Goal: Entertainment & Leisure: Consume media (video, audio)

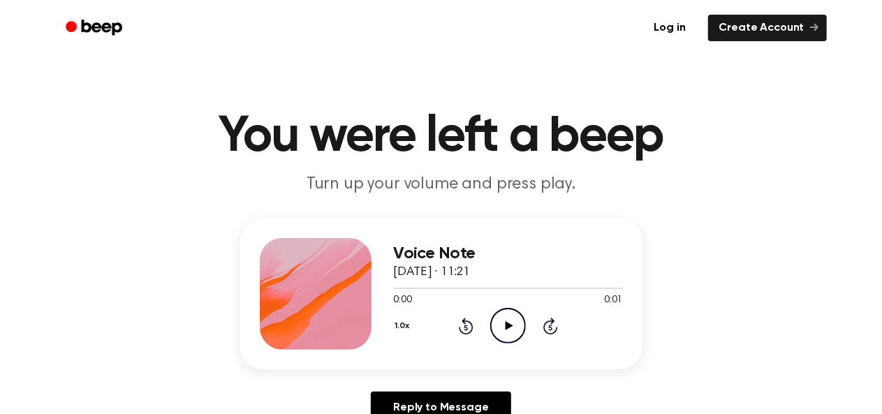
click at [500, 329] on icon "Play Audio" at bounding box center [508, 326] width 36 height 36
click at [506, 332] on icon "Play Audio" at bounding box center [508, 326] width 36 height 36
click at [503, 324] on icon "Play Audio" at bounding box center [508, 326] width 36 height 36
click at [515, 323] on icon "Play Audio" at bounding box center [508, 326] width 36 height 36
click at [506, 332] on icon "Play Audio" at bounding box center [508, 326] width 36 height 36
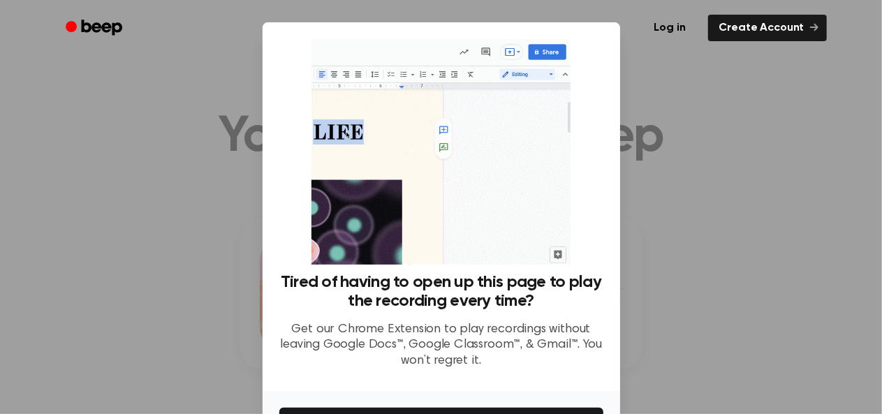
scroll to position [94, 0]
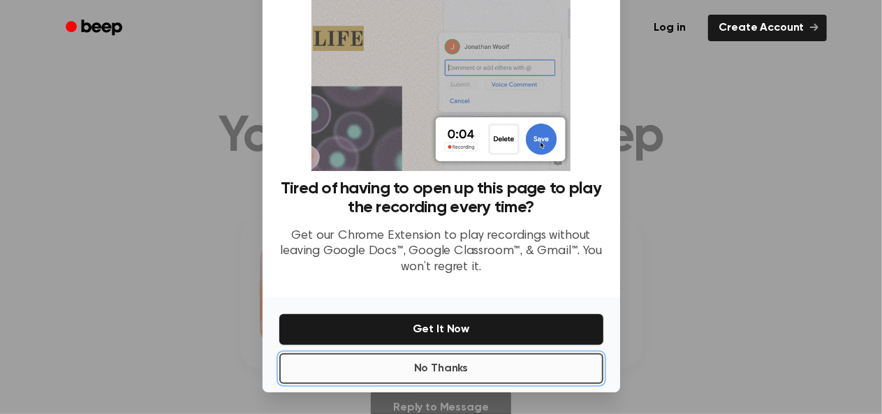
click at [518, 361] on button "No Thanks" at bounding box center [441, 368] width 324 height 31
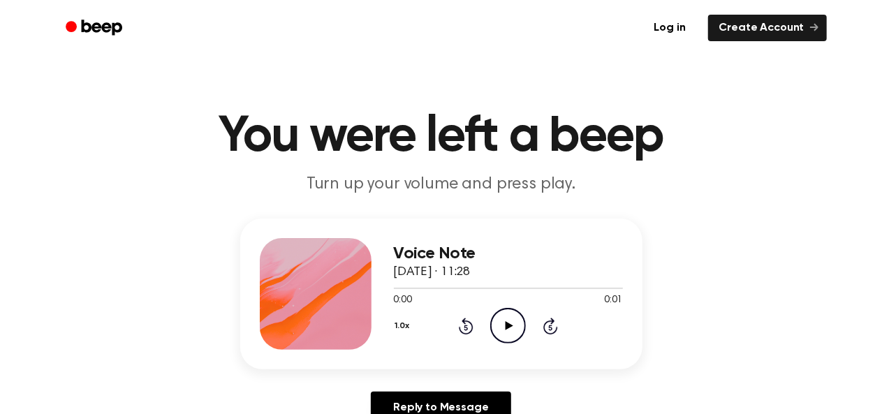
click at [510, 326] on icon at bounding box center [510, 325] width 8 height 9
click at [503, 323] on icon "Play Audio" at bounding box center [508, 326] width 36 height 36
click at [511, 324] on icon "Play Audio" at bounding box center [508, 326] width 36 height 36
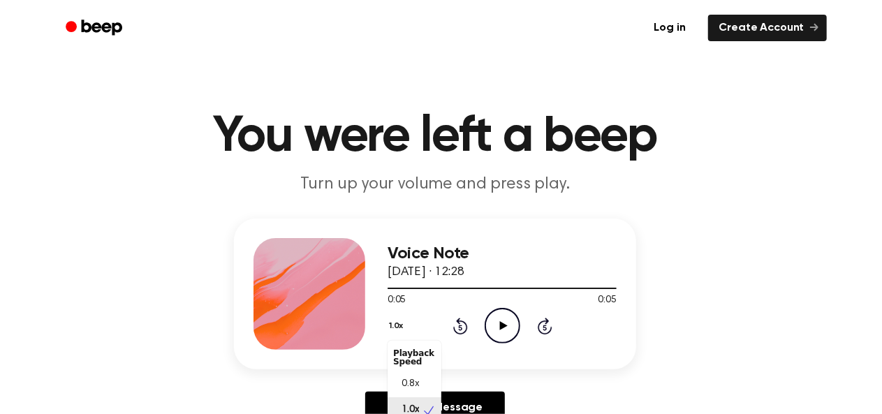
click at [397, 328] on button "1.0x" at bounding box center [398, 326] width 21 height 24
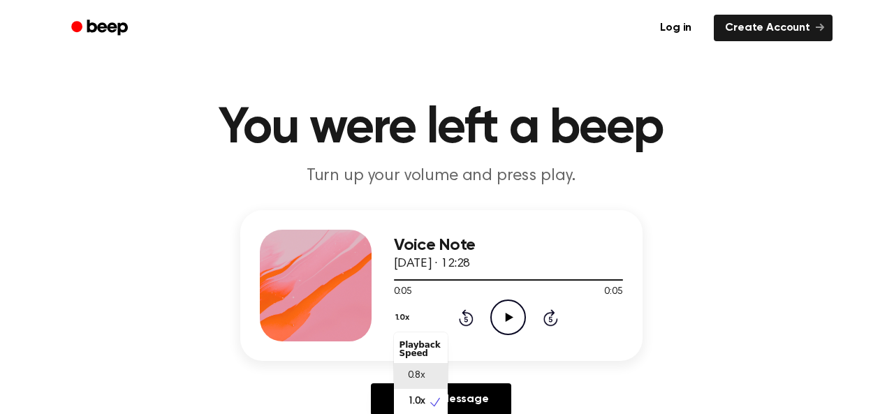
click at [406, 373] on div "0.8x" at bounding box center [412, 376] width 26 height 15
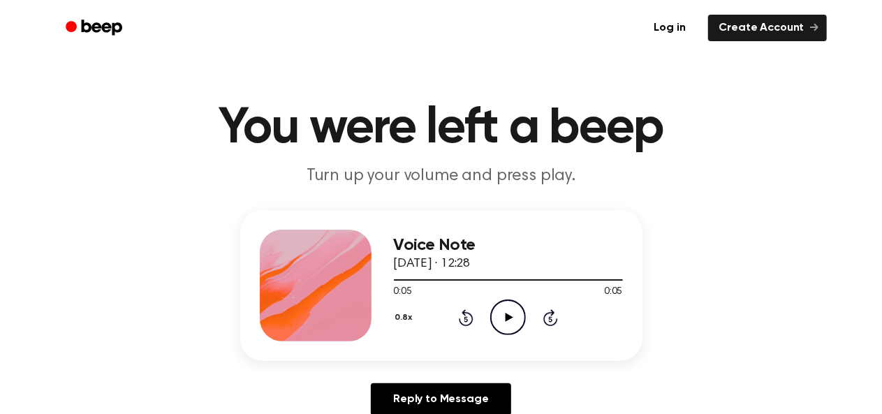
click at [517, 321] on icon "Play Audio" at bounding box center [508, 318] width 36 height 36
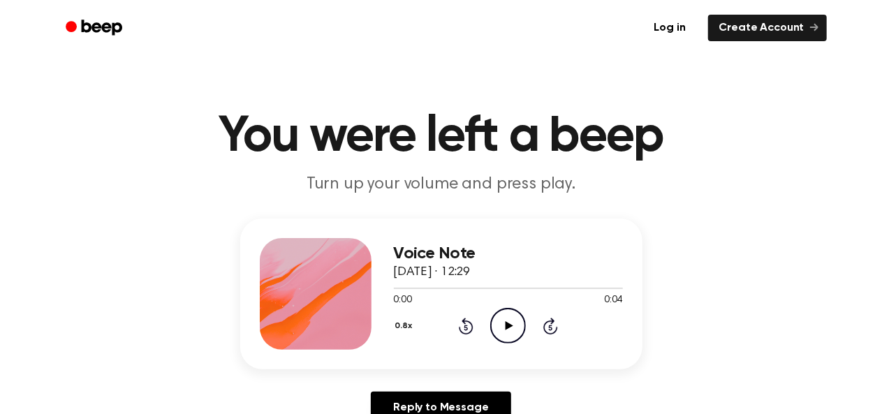
click at [507, 319] on icon "Play Audio" at bounding box center [508, 326] width 36 height 36
click at [505, 322] on icon "Play Audio" at bounding box center [508, 326] width 36 height 36
click at [505, 322] on icon at bounding box center [508, 325] width 6 height 9
click at [505, 322] on icon "Play Audio" at bounding box center [508, 326] width 36 height 36
click at [510, 325] on icon at bounding box center [510, 325] width 8 height 9
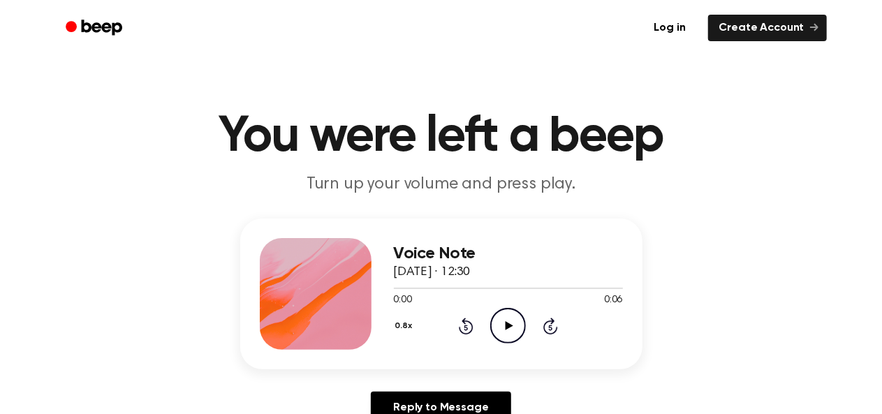
click at [510, 325] on icon at bounding box center [510, 325] width 8 height 9
click at [511, 330] on icon "Play Audio" at bounding box center [508, 326] width 36 height 36
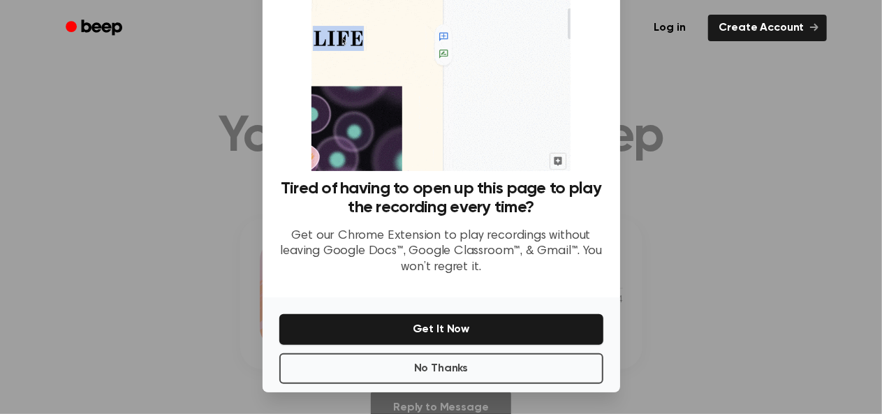
scroll to position [92, 0]
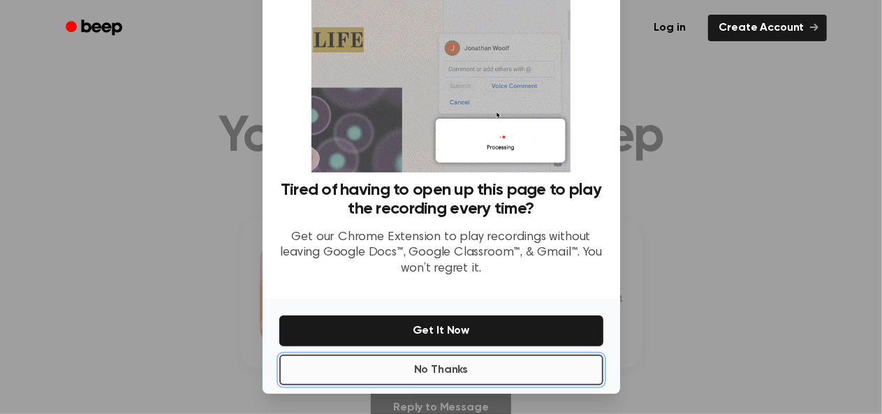
click at [491, 374] on button "No Thanks" at bounding box center [441, 370] width 324 height 31
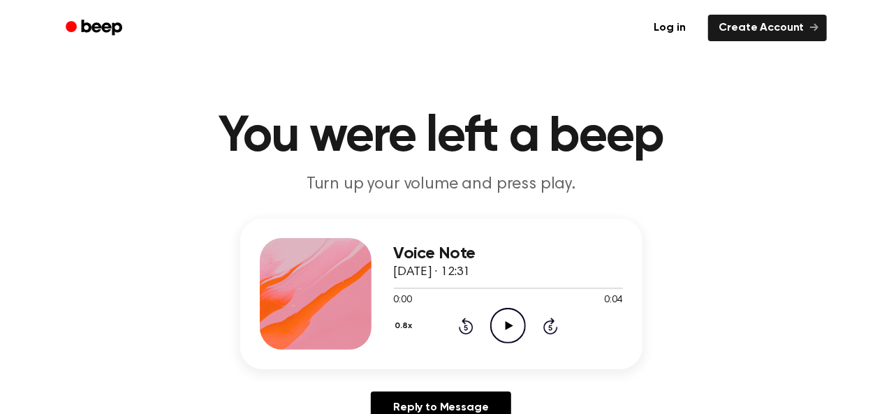
click at [504, 328] on icon "Play Audio" at bounding box center [508, 326] width 36 height 36
click at [504, 325] on icon "Play Audio" at bounding box center [508, 326] width 36 height 36
click at [509, 325] on icon at bounding box center [510, 325] width 8 height 9
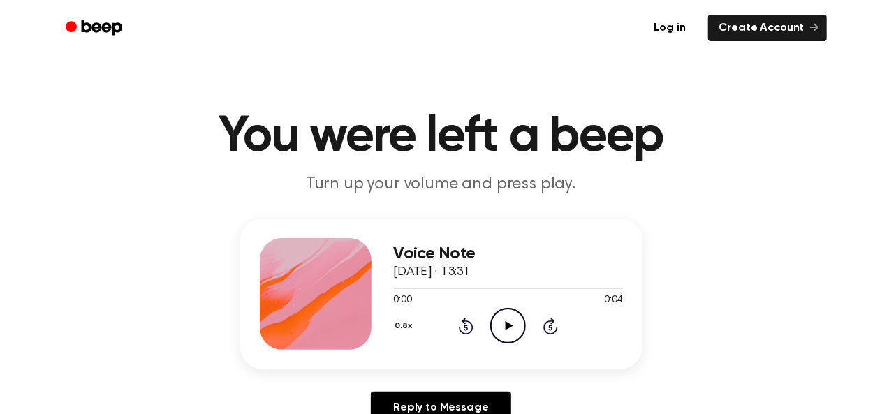
click at [504, 328] on icon "Play Audio" at bounding box center [508, 326] width 36 height 36
